Goal: Information Seeking & Learning: Learn about a topic

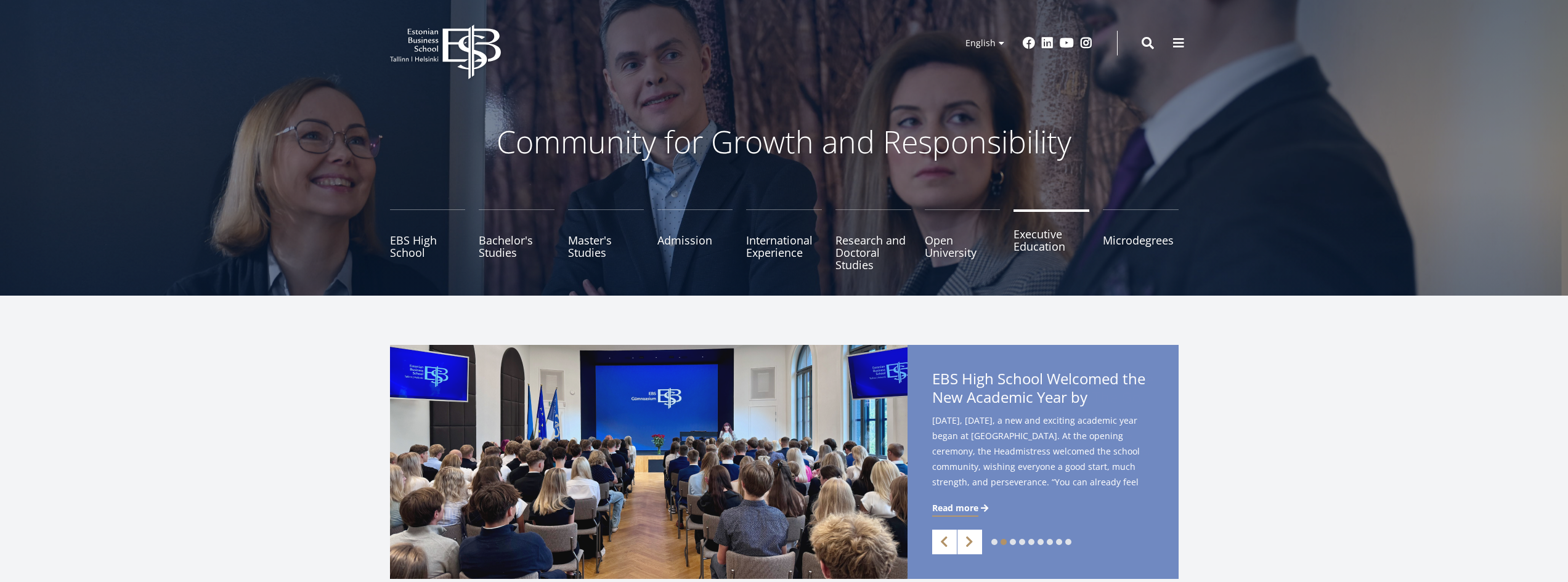
click at [1031, 249] on link "Executive Education" at bounding box center [1052, 240] width 76 height 62
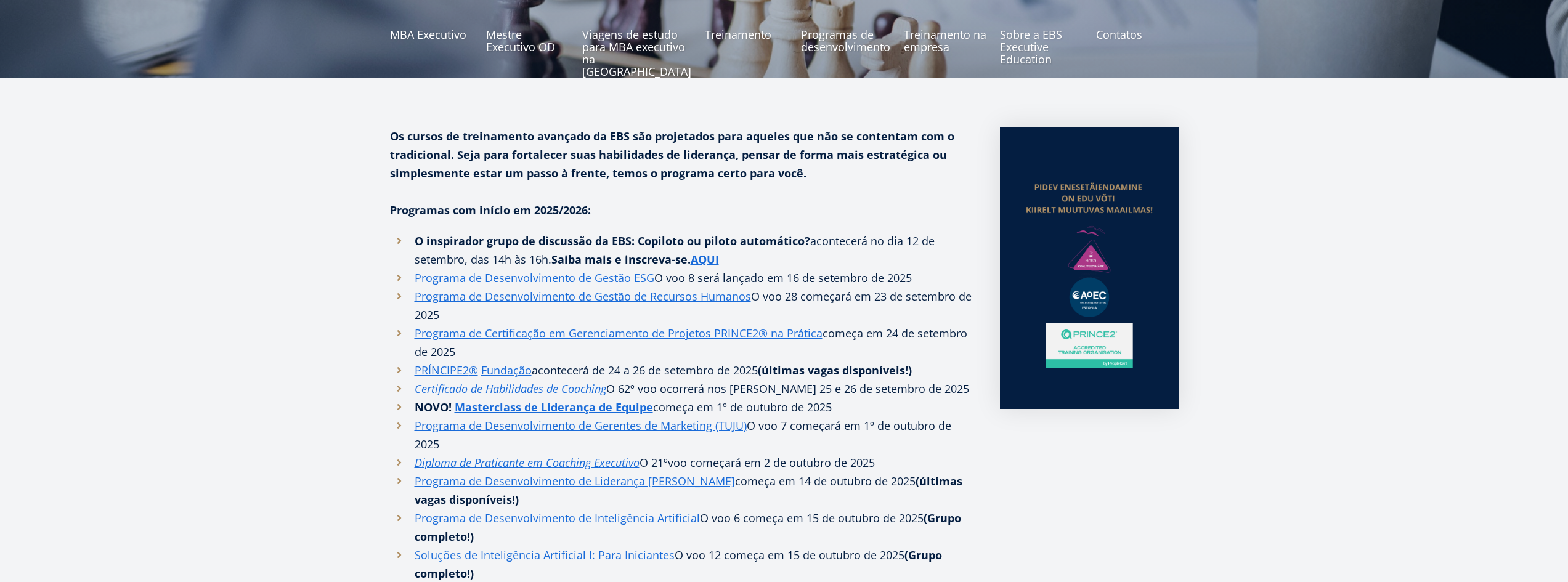
scroll to position [246, 0]
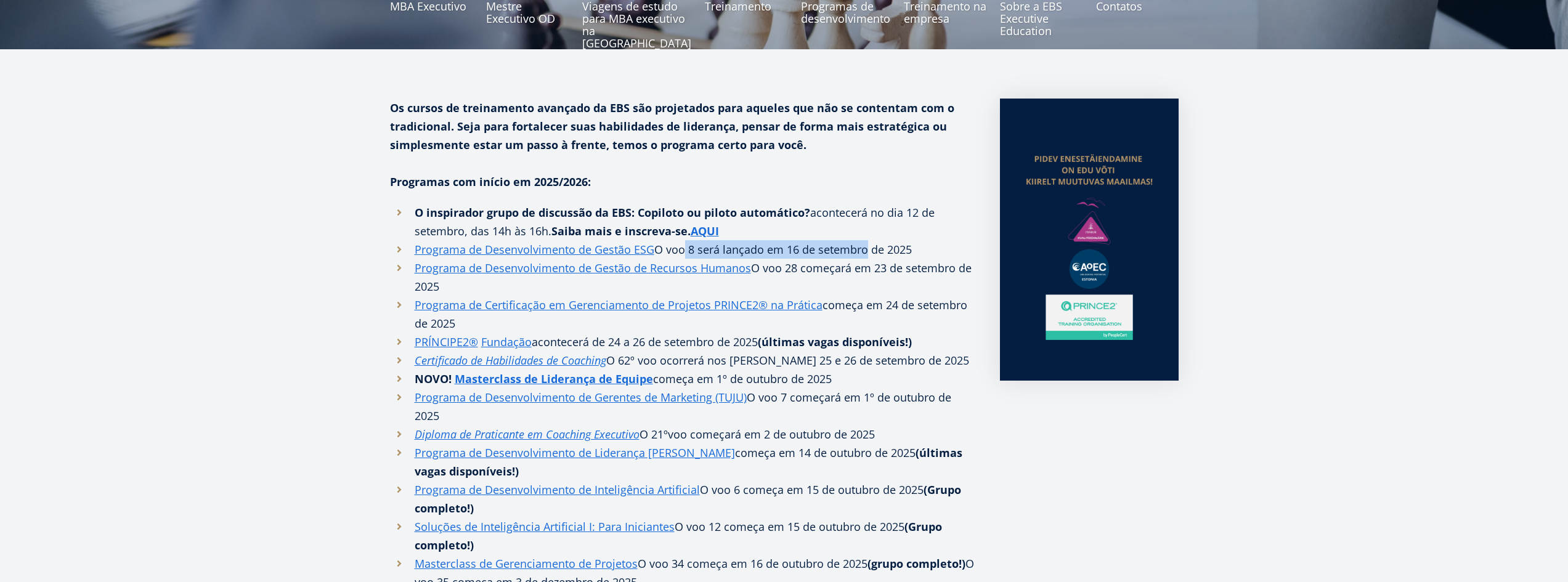
drag, startPoint x: 680, startPoint y: 249, endPoint x: 863, endPoint y: 251, distance: 183.0
click at [863, 251] on font "O voo 8 será lançado em 16 de setembro de 2025" at bounding box center [783, 250] width 257 height 15
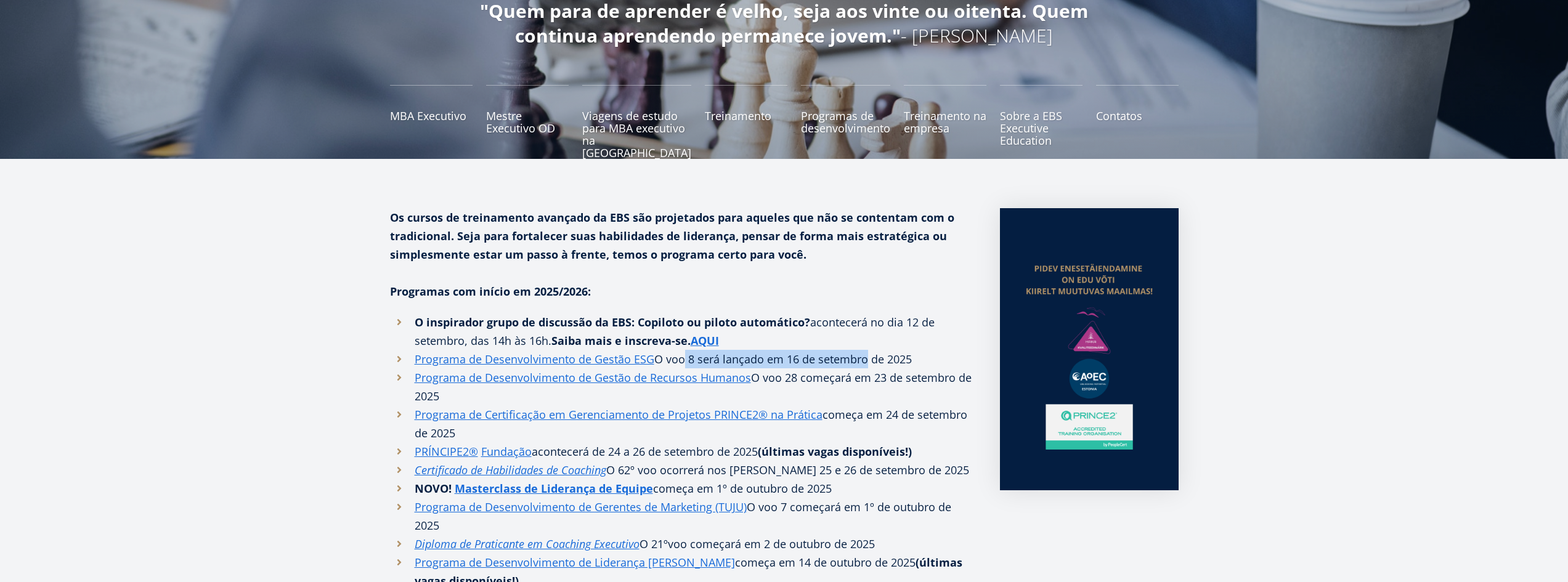
scroll to position [123, 0]
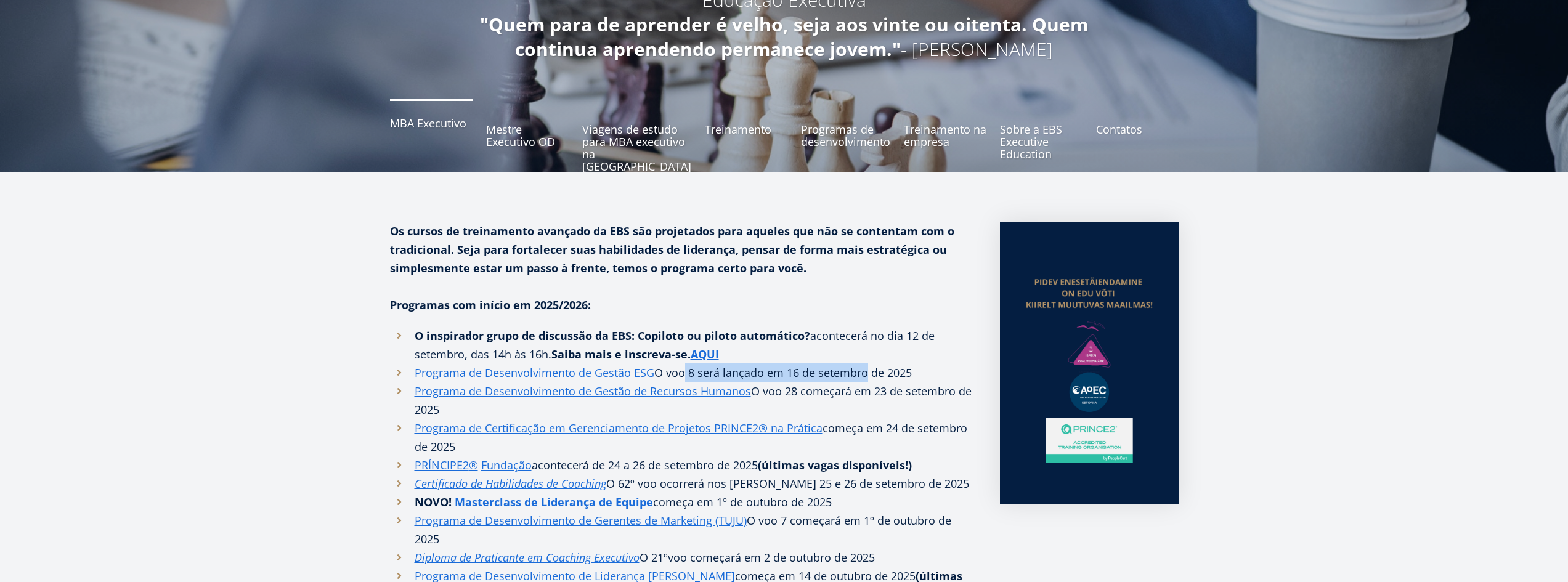
click at [428, 129] on font "MBA Executivo" at bounding box center [428, 123] width 77 height 15
